Goal: Transaction & Acquisition: Purchase product/service

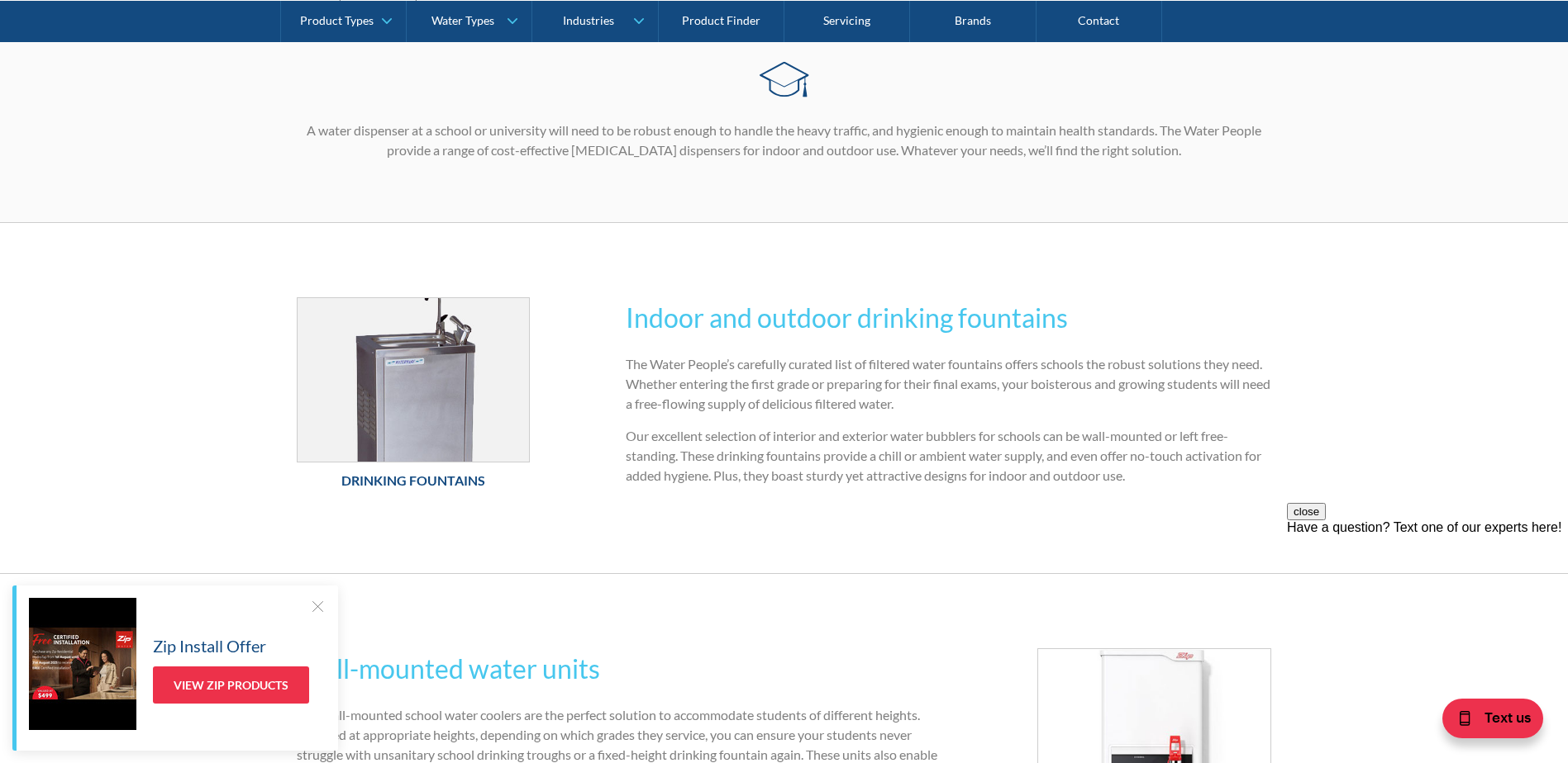
scroll to position [330, 0]
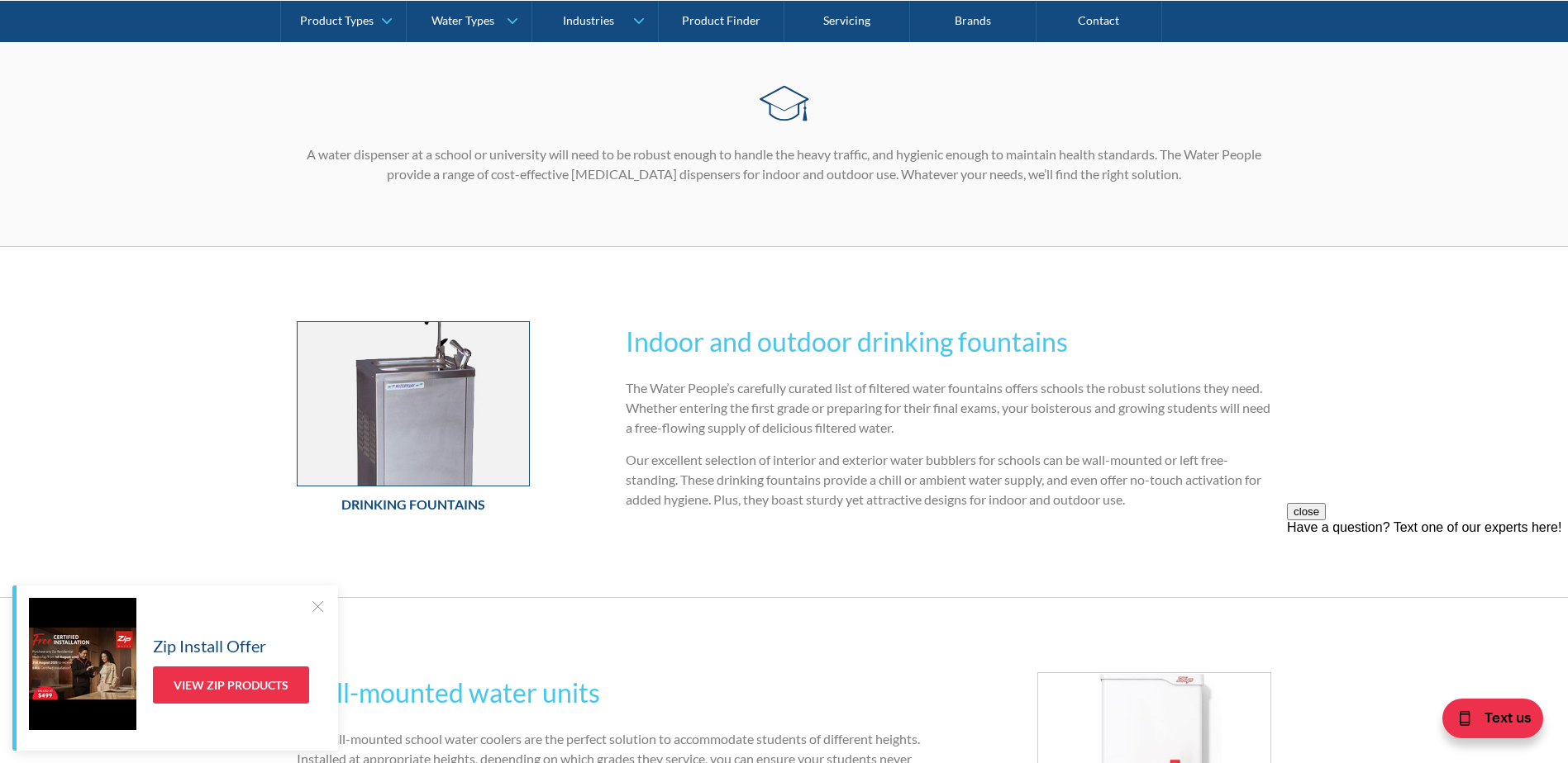
click at [412, 436] on img at bounding box center [413, 404] width 232 height 164
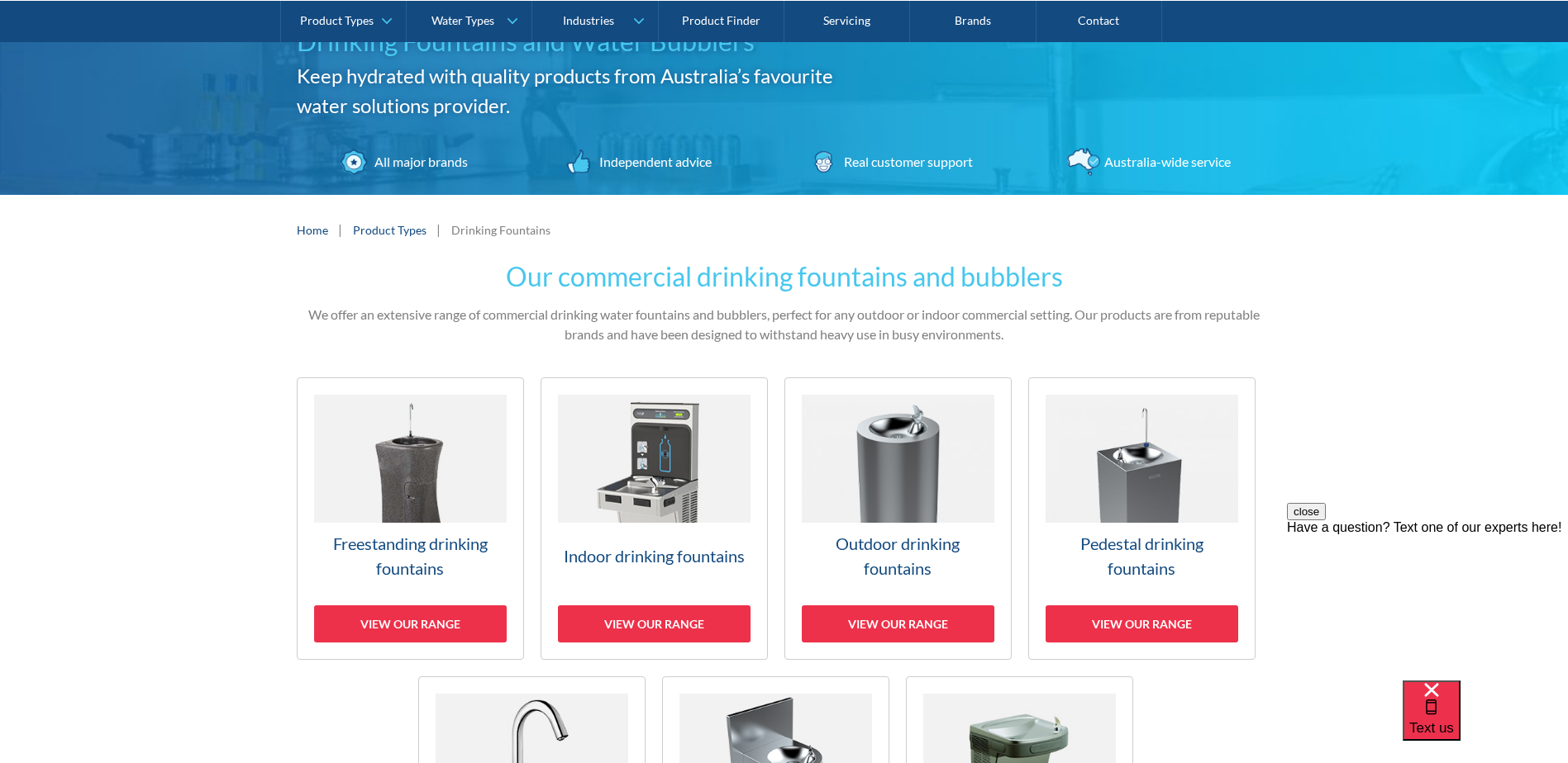
scroll to position [248, 0]
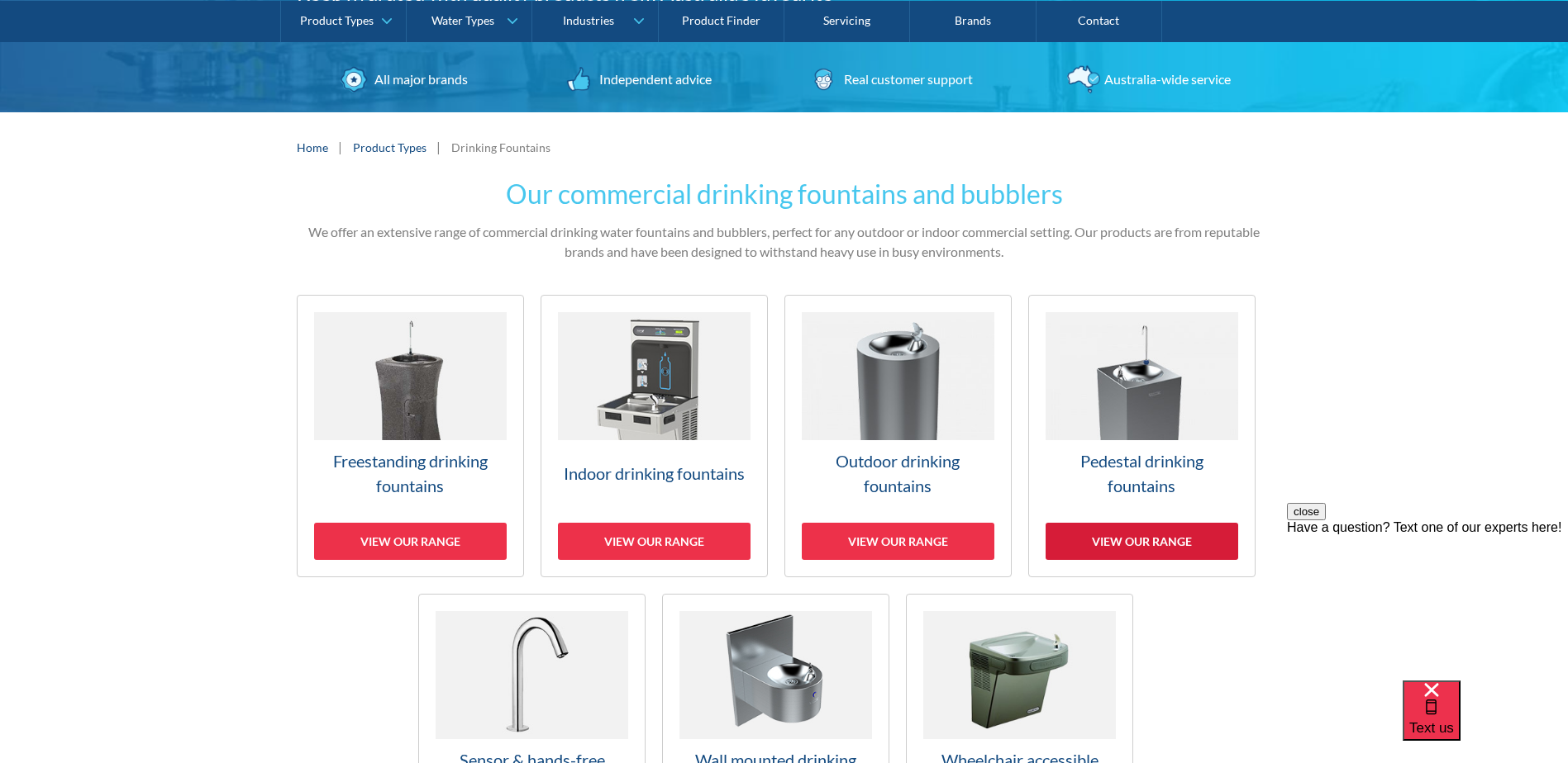
click at [1139, 539] on div "View our range" at bounding box center [1142, 541] width 193 height 37
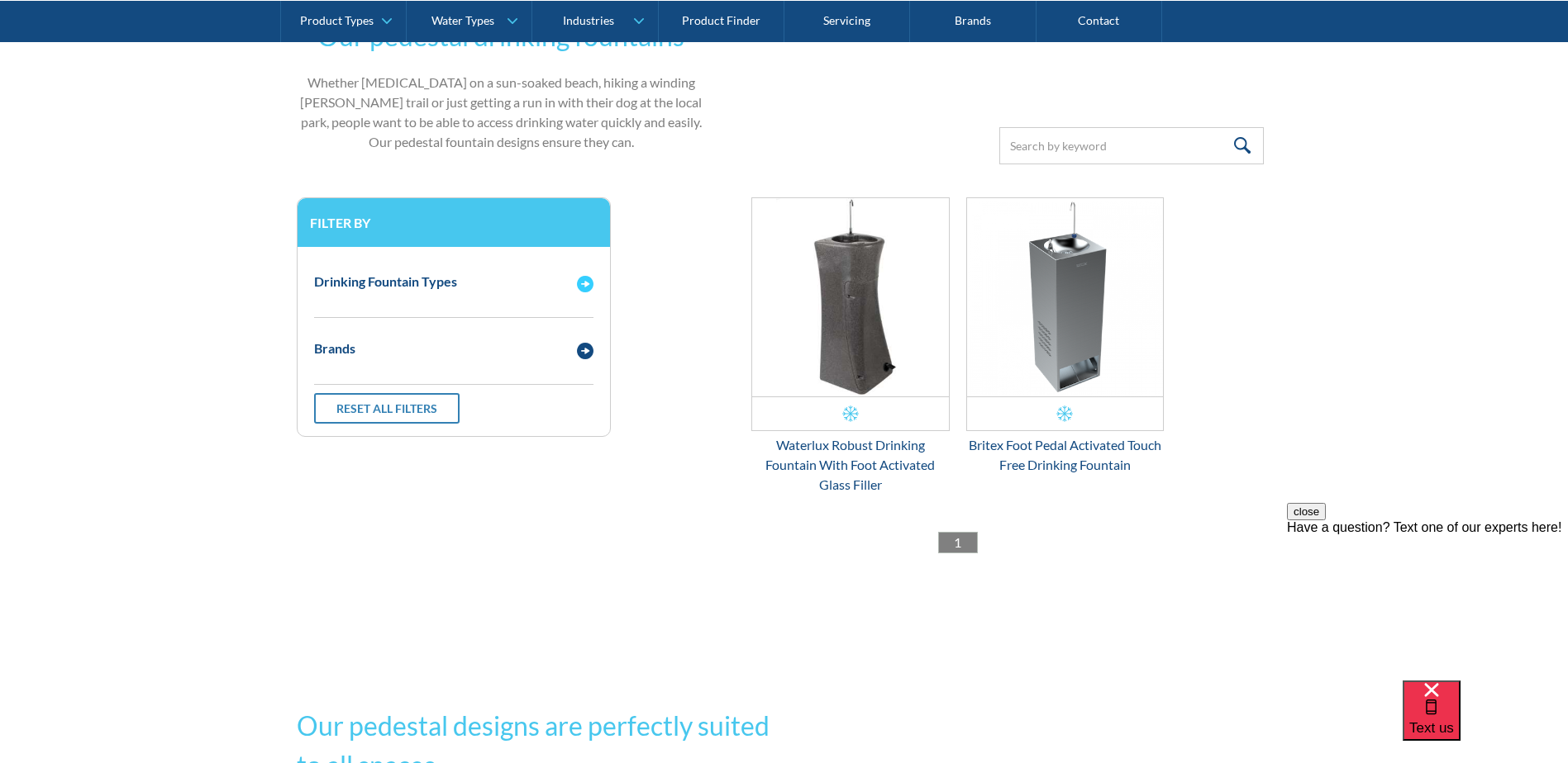
click at [436, 286] on div "Drinking Fountain Types" at bounding box center [385, 281] width 143 height 20
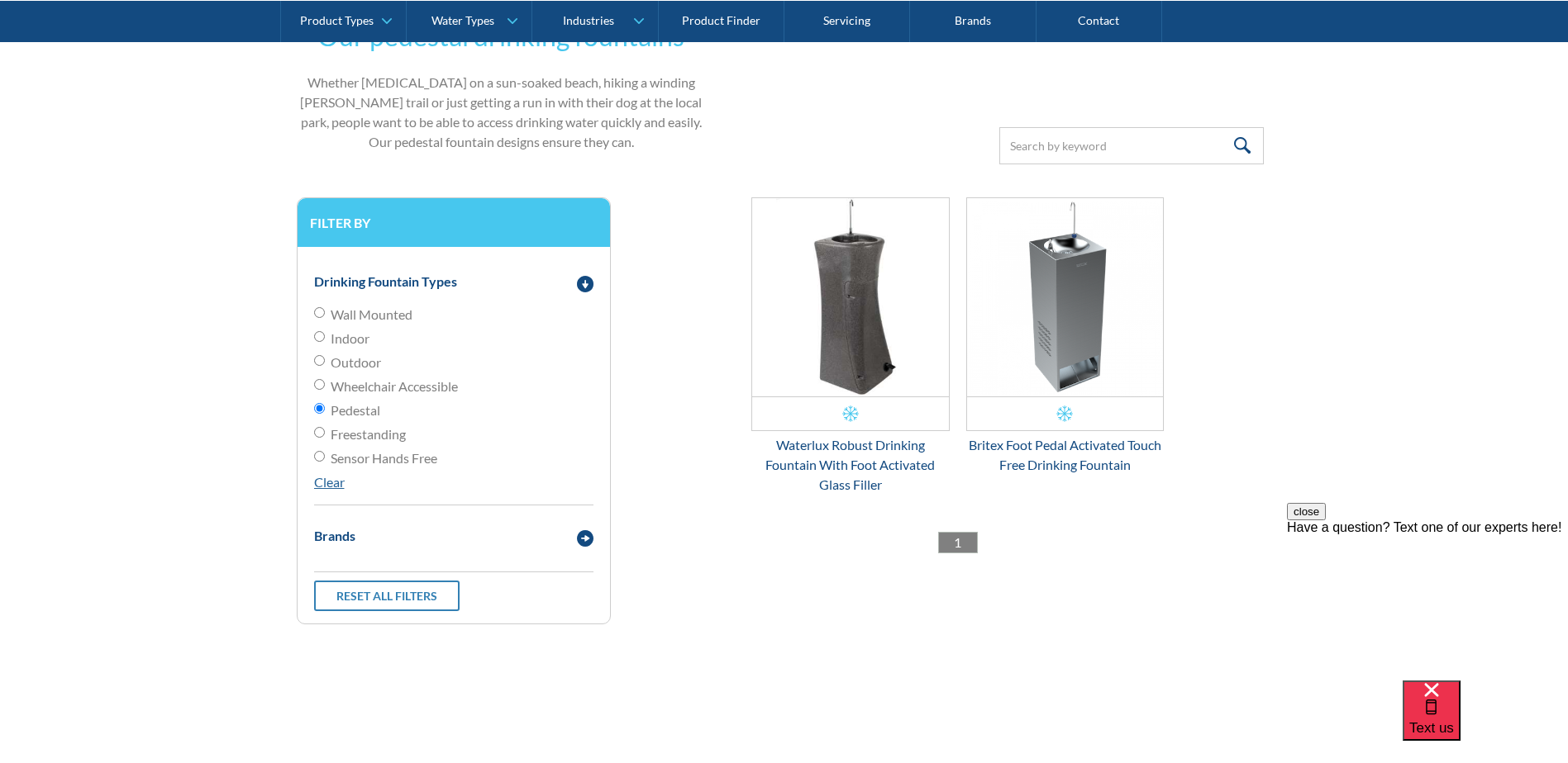
click at [317, 359] on input "Outdoor" at bounding box center [319, 360] width 11 height 11
radio input "true"
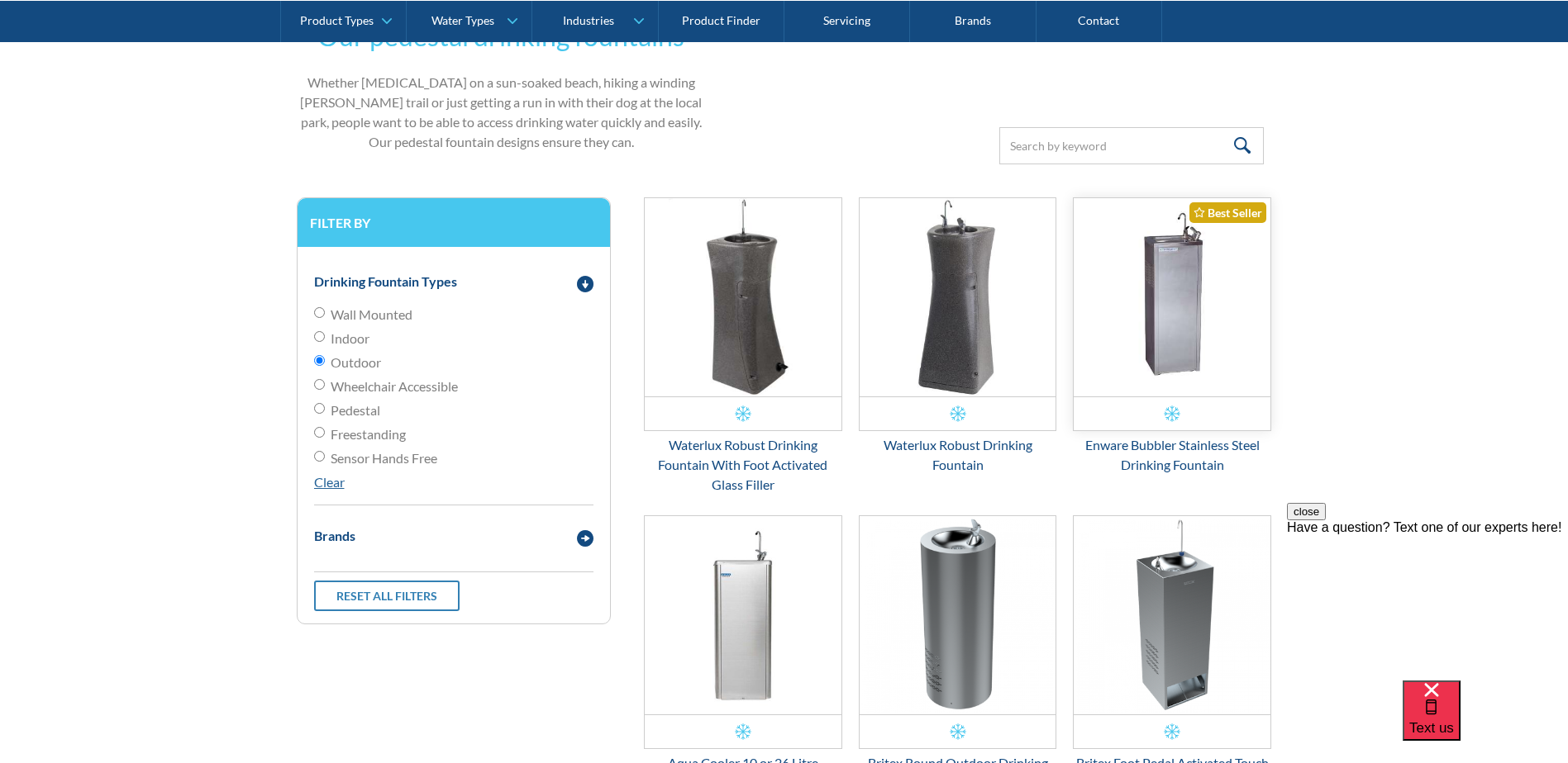
click at [1182, 322] on img "Email Form 3" at bounding box center [1172, 297] width 196 height 198
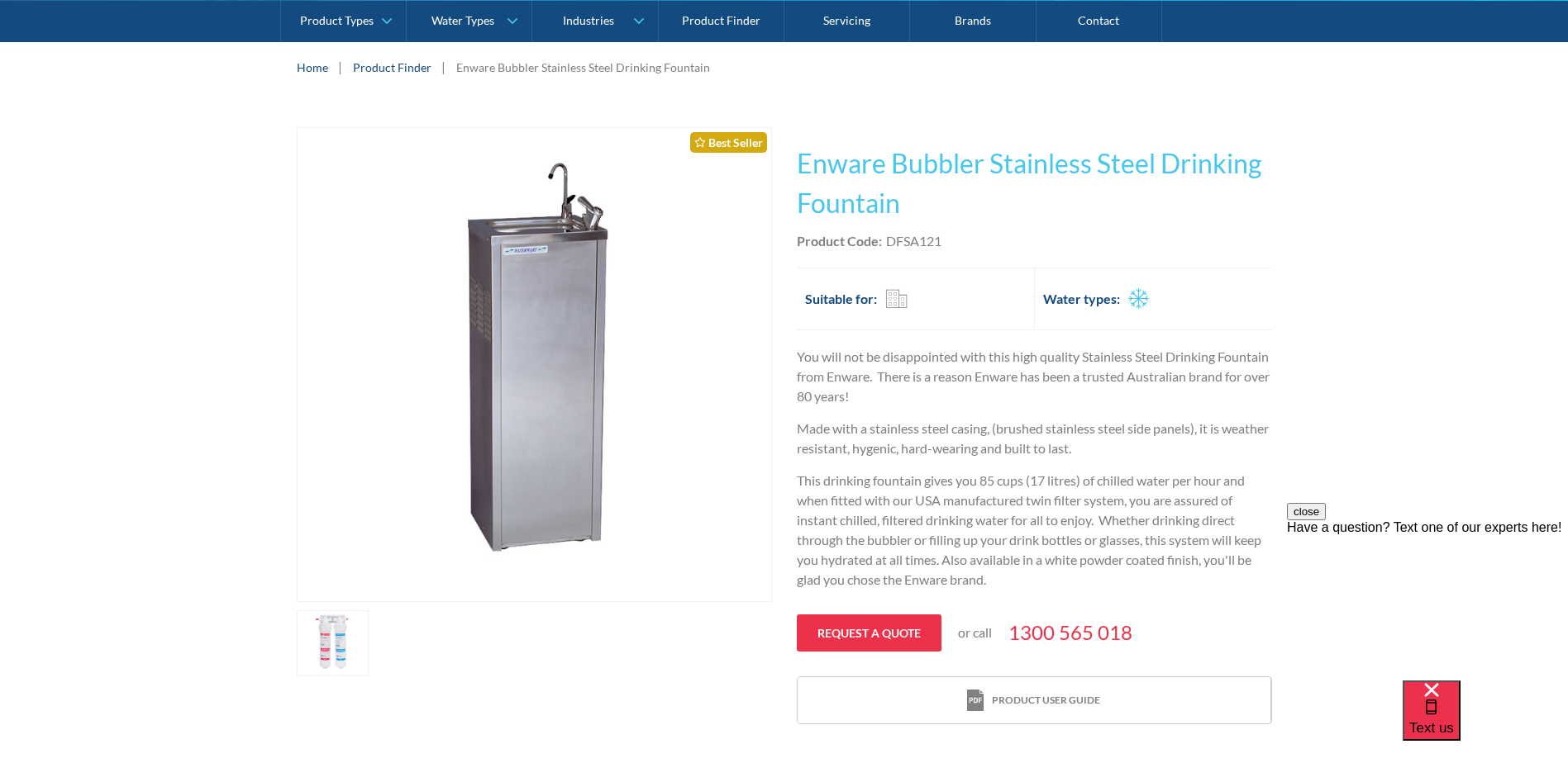
scroll to position [166, 0]
